Goal: Task Accomplishment & Management: Use online tool/utility

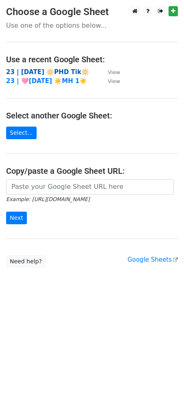
click at [32, 69] on strong "23 | [DATE] 🔆PHD Tik🔆" at bounding box center [47, 71] width 83 height 7
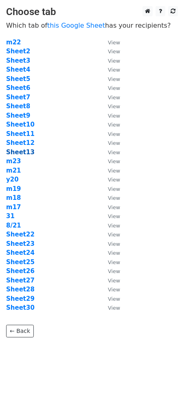
click at [21, 151] on strong "Sheet13" at bounding box center [20, 152] width 29 height 7
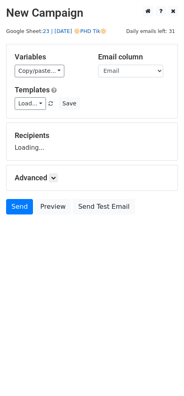
click at [64, 31] on link "23 | [DATE] 🔆PHD Tik🔆" at bounding box center [75, 31] width 64 height 6
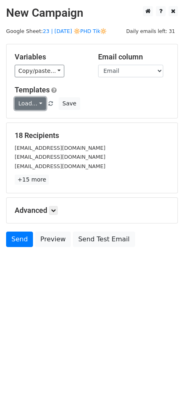
click at [26, 103] on link "Load..." at bounding box center [30, 103] width 31 height 13
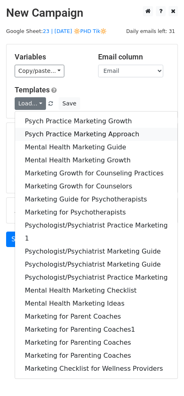
click at [57, 134] on link "Psych Practice Marketing Approach" at bounding box center [96, 134] width 163 height 13
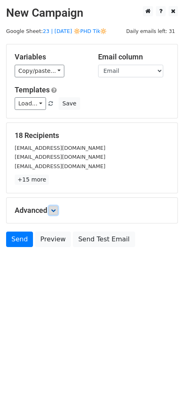
click at [53, 209] on icon at bounding box center [53, 210] width 5 height 5
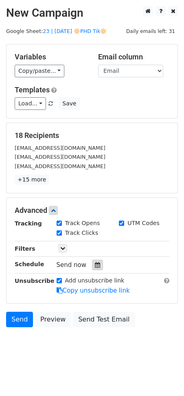
click at [95, 266] on icon at bounding box center [97, 265] width 5 height 6
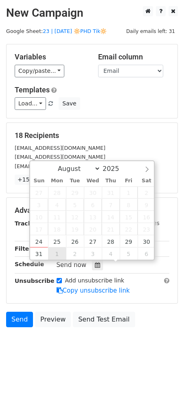
type input "2025-09-01 12:00"
select select "8"
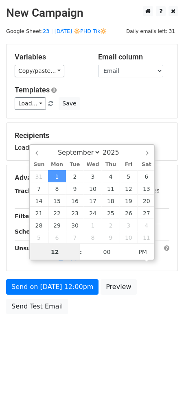
scroll to position [0, 0]
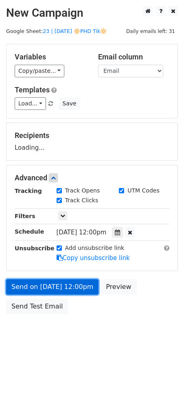
click at [51, 279] on link "Send on Sep 1 at 12:00pm" at bounding box center [52, 286] width 92 height 15
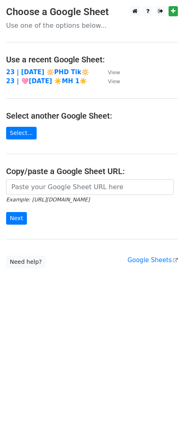
drag, startPoint x: 55, startPoint y: 71, endPoint x: 55, endPoint y: 66, distance: 5.3
click at [55, 71] on strong "23 | [DATE] 🔆PHD Tik🔆" at bounding box center [47, 71] width 83 height 7
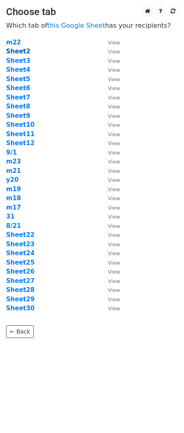
click at [13, 50] on strong "Sheet2" at bounding box center [18, 51] width 24 height 7
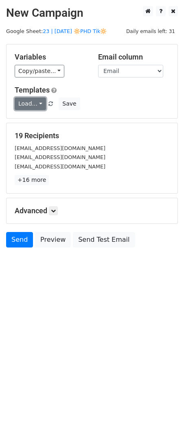
click at [38, 105] on link "Load..." at bounding box center [30, 103] width 31 height 13
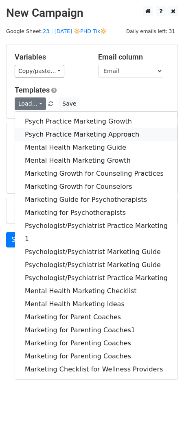
click at [66, 136] on link "Psych Practice Marketing Approach" at bounding box center [96, 134] width 163 height 13
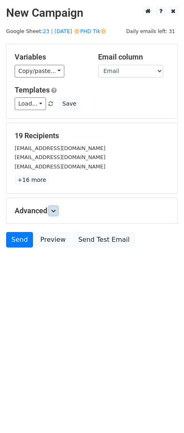
click at [56, 211] on icon at bounding box center [53, 210] width 5 height 5
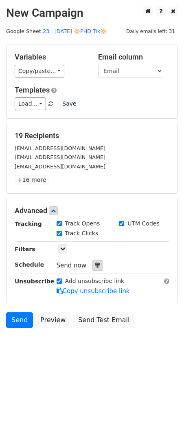
click at [95, 268] on icon at bounding box center [97, 265] width 5 height 6
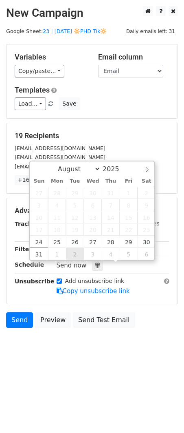
type input "[DATE] 12:00"
select select "8"
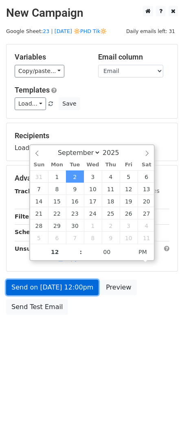
click at [69, 294] on link "Send on [DATE] 12:00pm" at bounding box center [52, 286] width 92 height 15
